Goal: Information Seeking & Learning: Learn about a topic

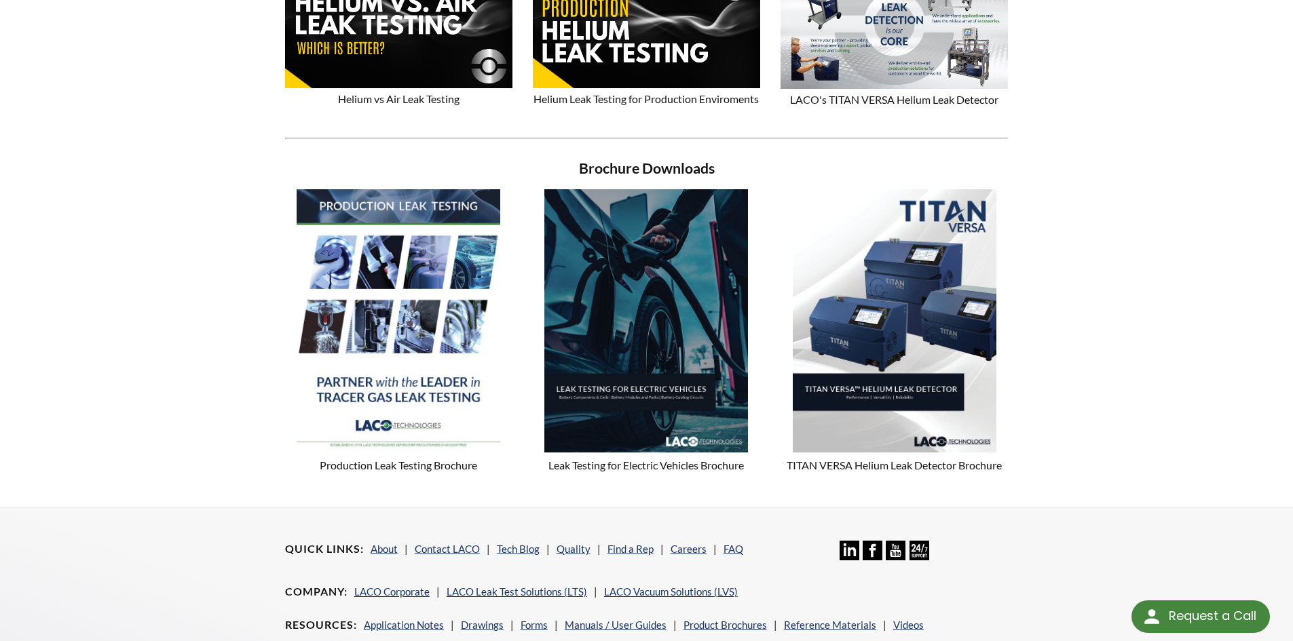
scroll to position [1018, 0]
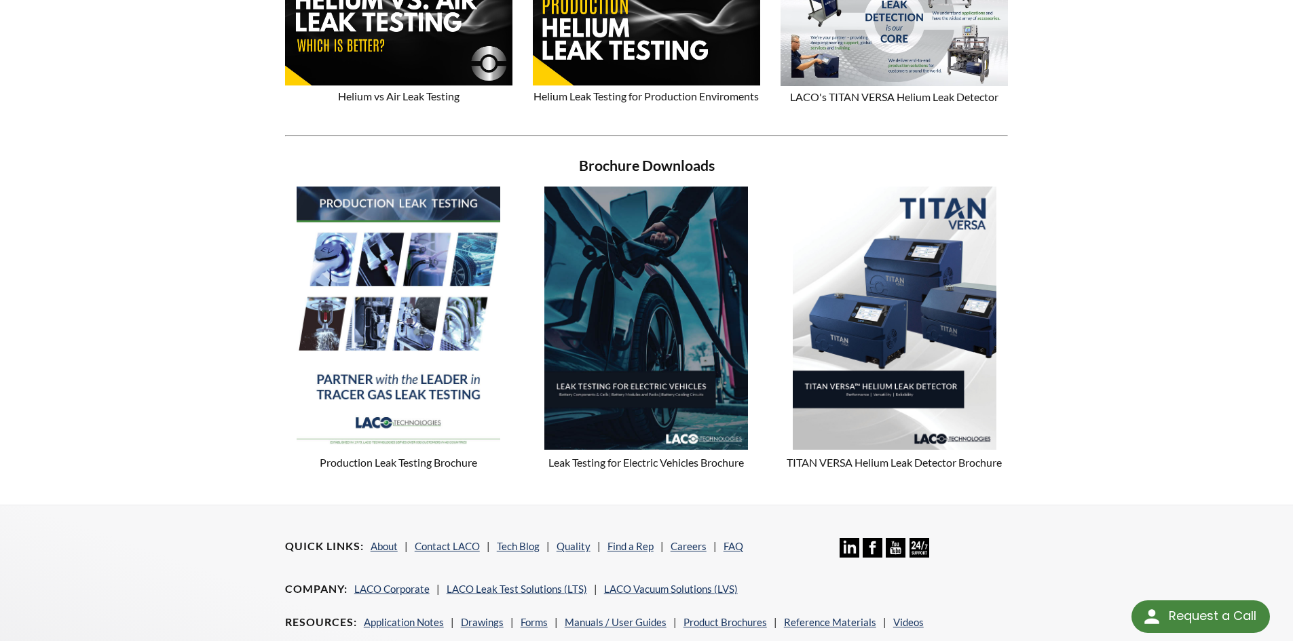
click at [631, 353] on img at bounding box center [646, 318] width 204 height 263
click at [418, 322] on img at bounding box center [399, 318] width 204 height 263
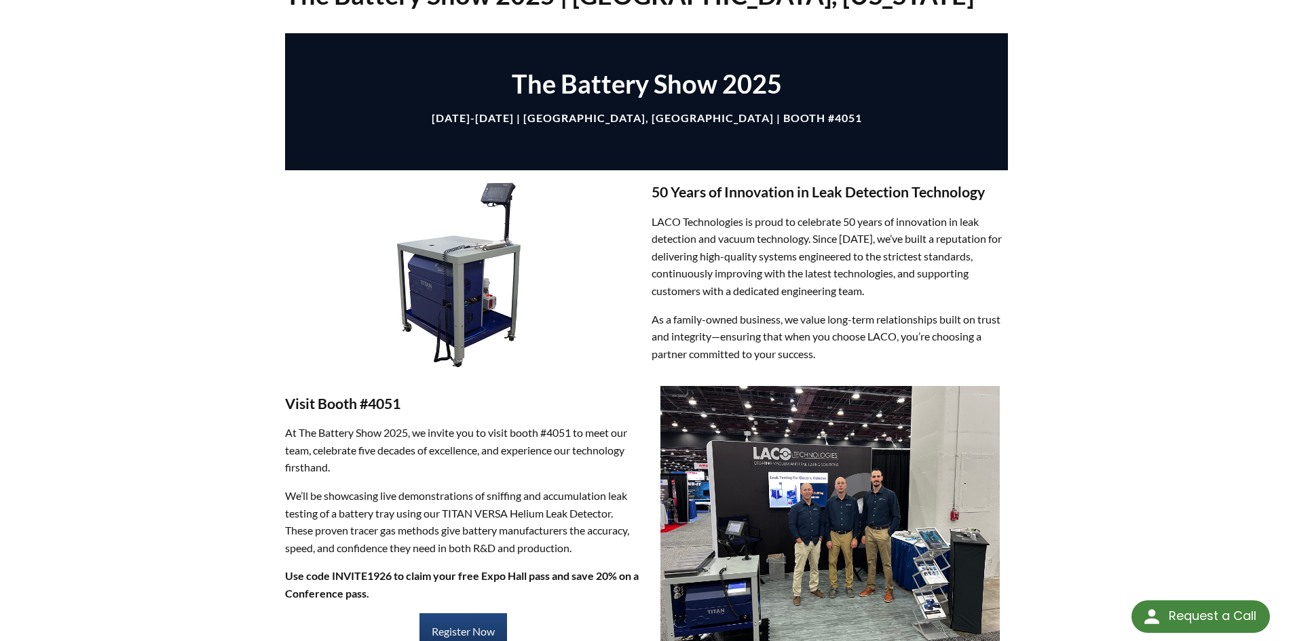
scroll to position [0, 0]
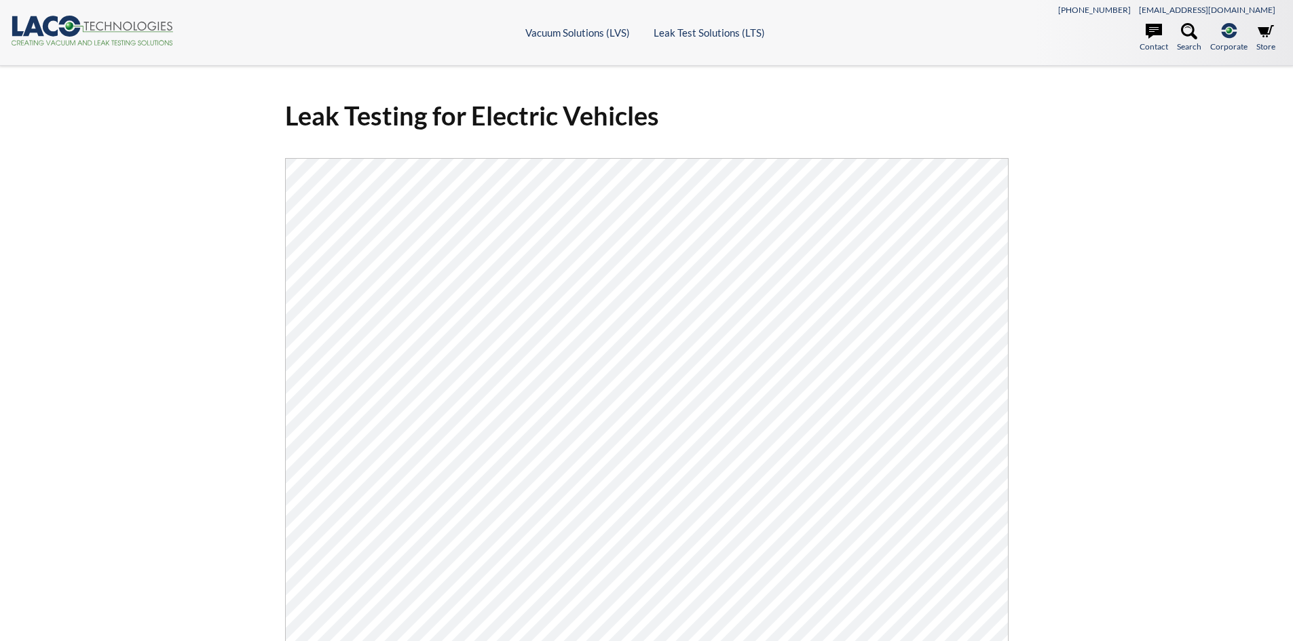
select select "Язык виджета Google Переводчика"
